Goal: Check status: Check status

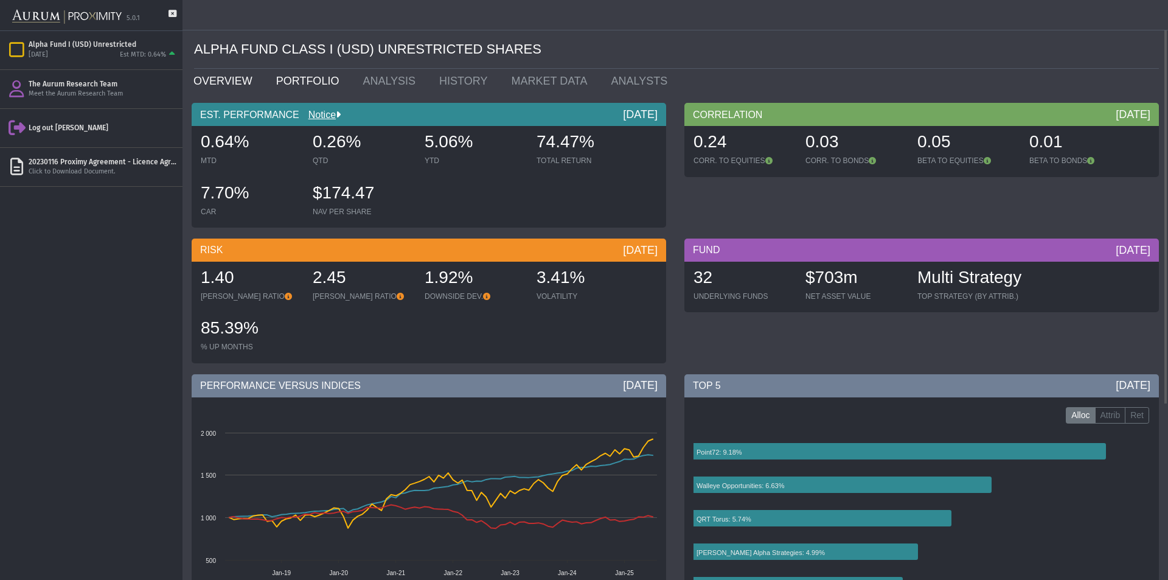
click at [299, 79] on link "PORTFOLIO" at bounding box center [310, 81] width 87 height 24
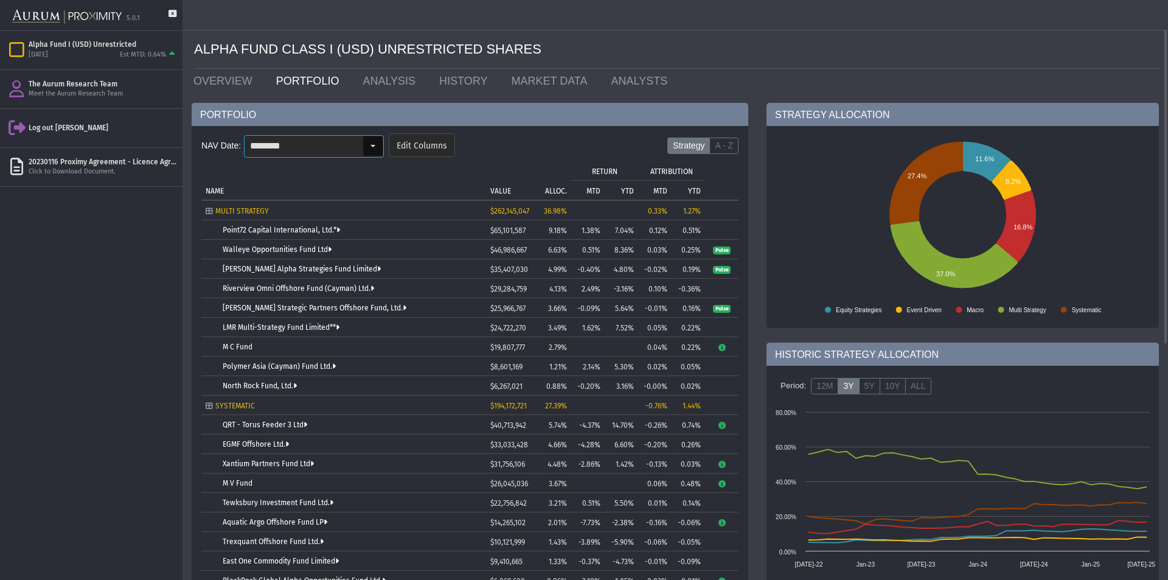
click at [374, 147] on div "Select" at bounding box center [372, 145] width 19 height 19
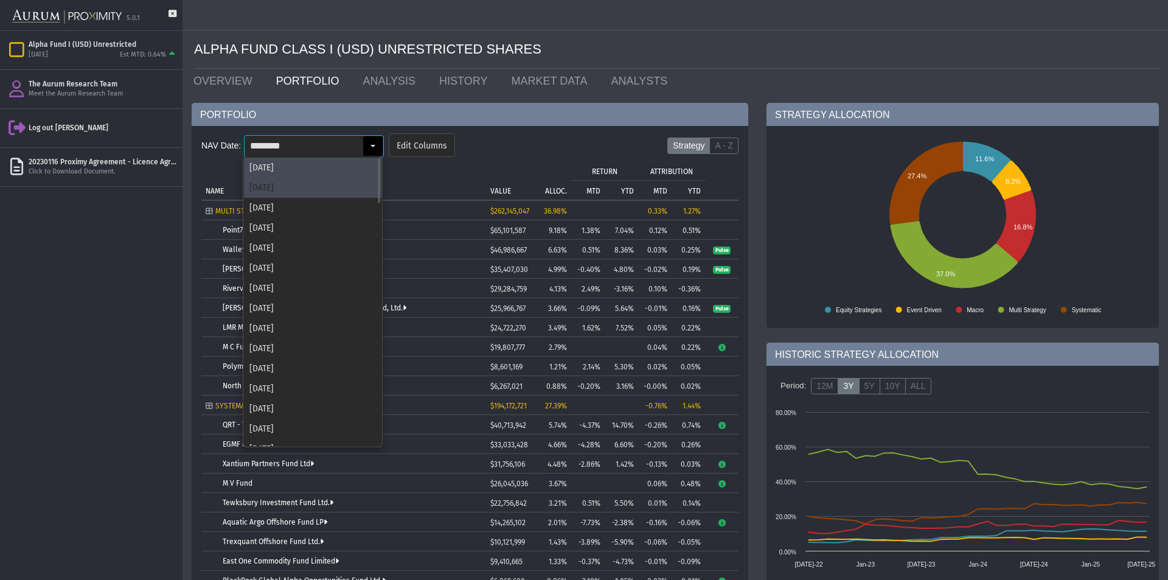
click at [333, 181] on div "[DATE]" at bounding box center [312, 188] width 137 height 20
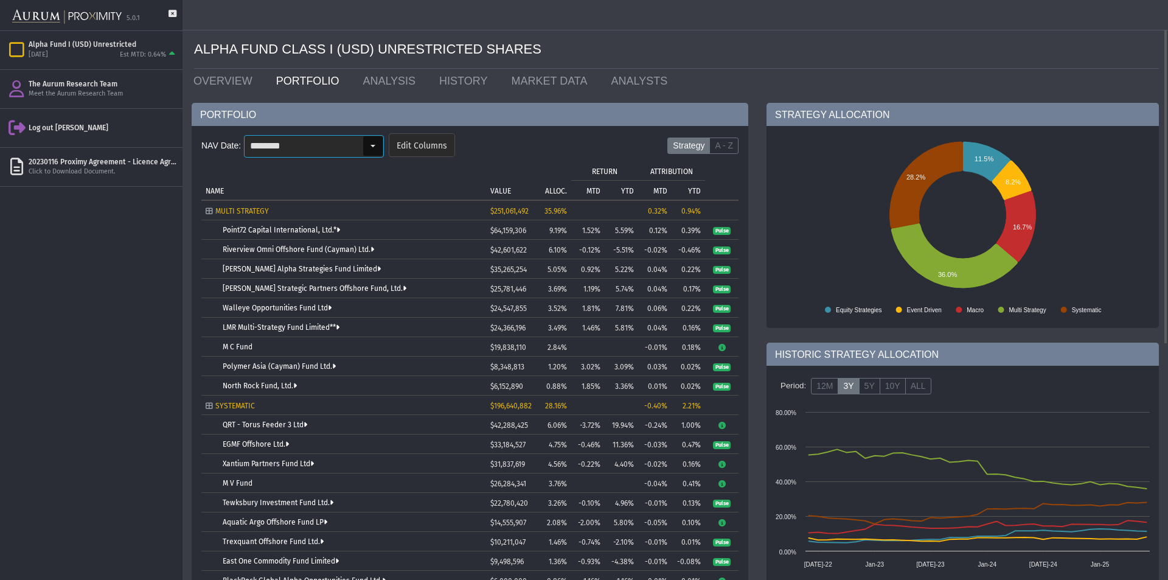
click at [372, 145] on div "Select" at bounding box center [372, 145] width 19 height 19
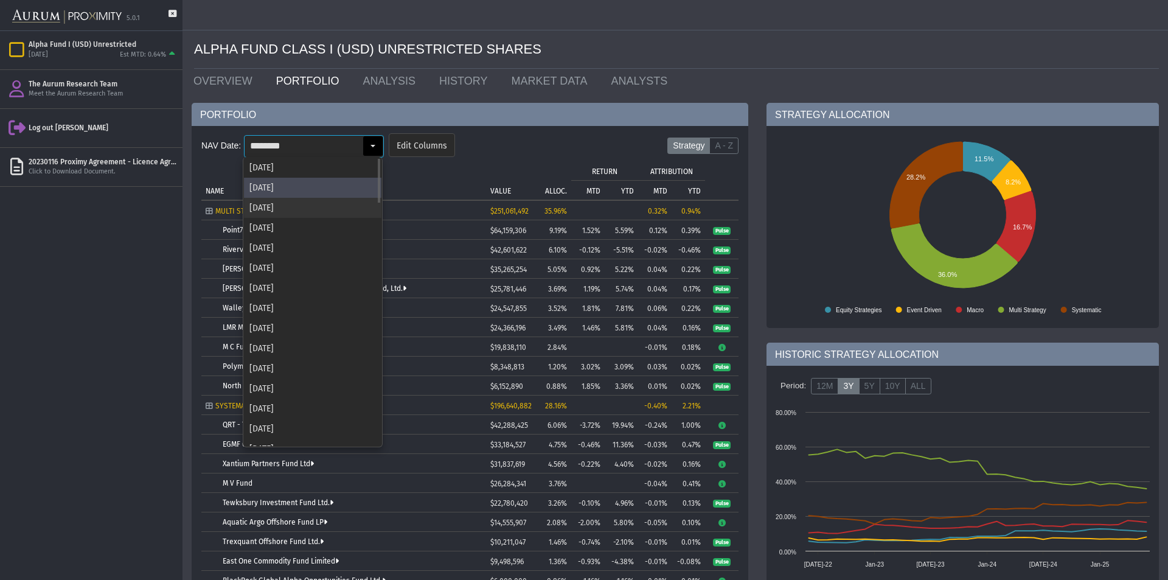
click at [325, 204] on div "[DATE]" at bounding box center [312, 208] width 137 height 20
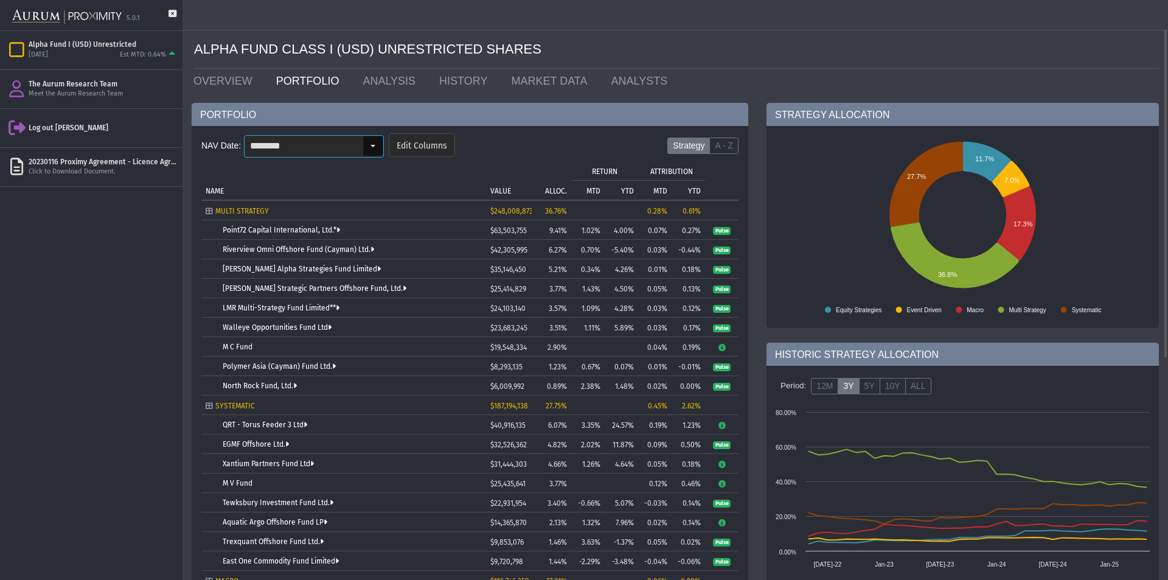
click at [373, 146] on div "Select" at bounding box center [372, 145] width 19 height 19
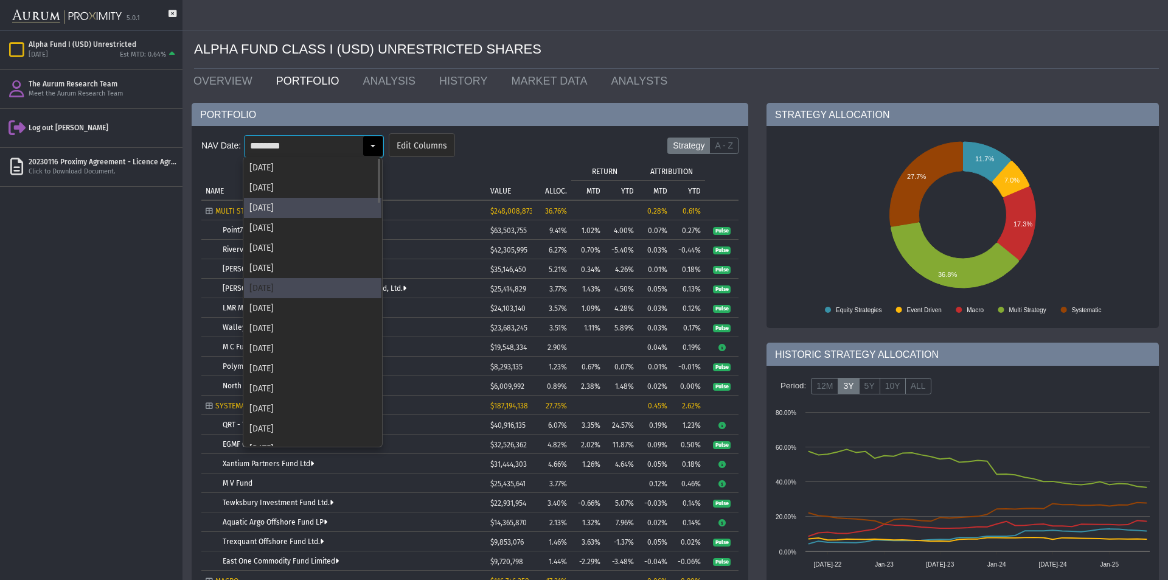
click at [300, 288] on div "[DATE]" at bounding box center [312, 288] width 137 height 20
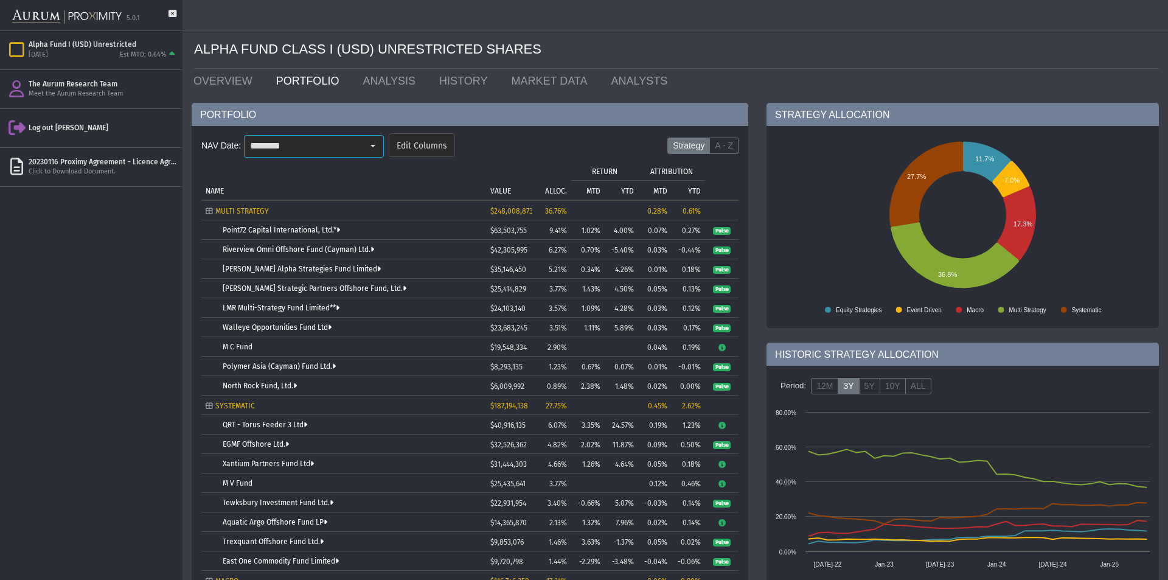
type input "********"
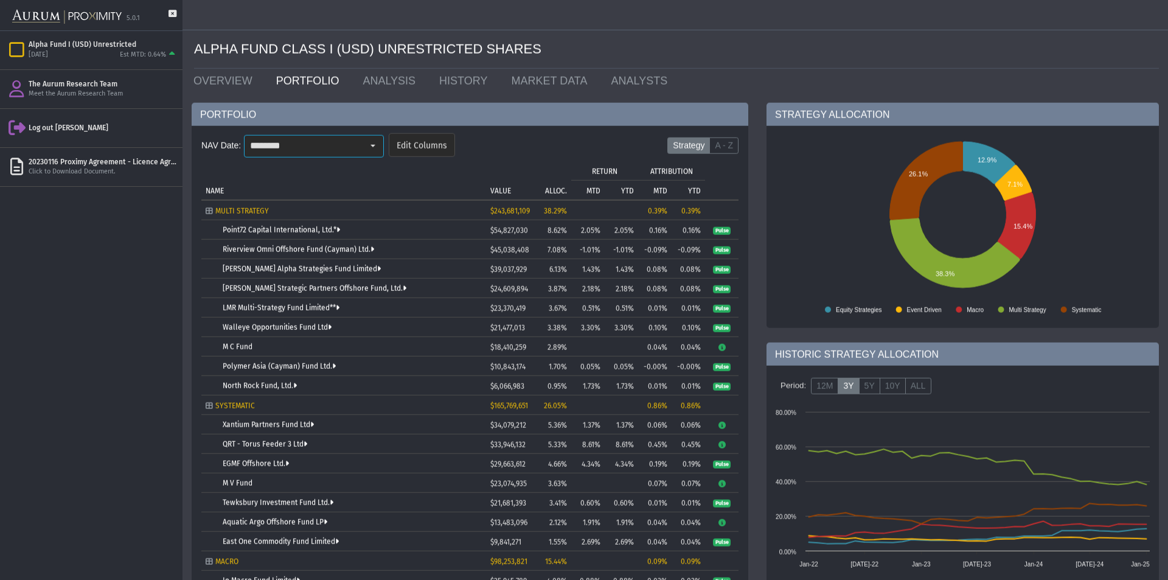
scroll to position [203, 0]
